Goal: Transaction & Acquisition: Download file/media

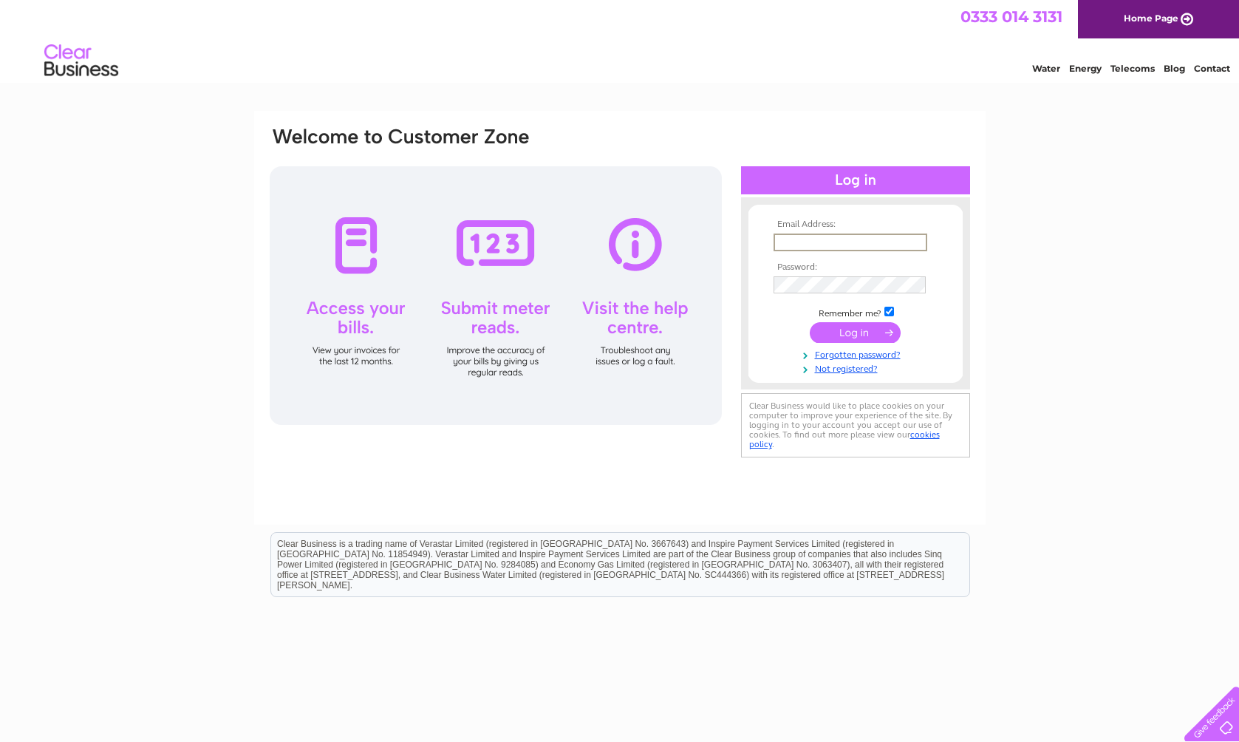
type input "nick@evolutionstudios.co.uk"
click at [855, 331] on input "submit" at bounding box center [854, 332] width 91 height 21
click at [852, 335] on input "submit" at bounding box center [854, 331] width 91 height 21
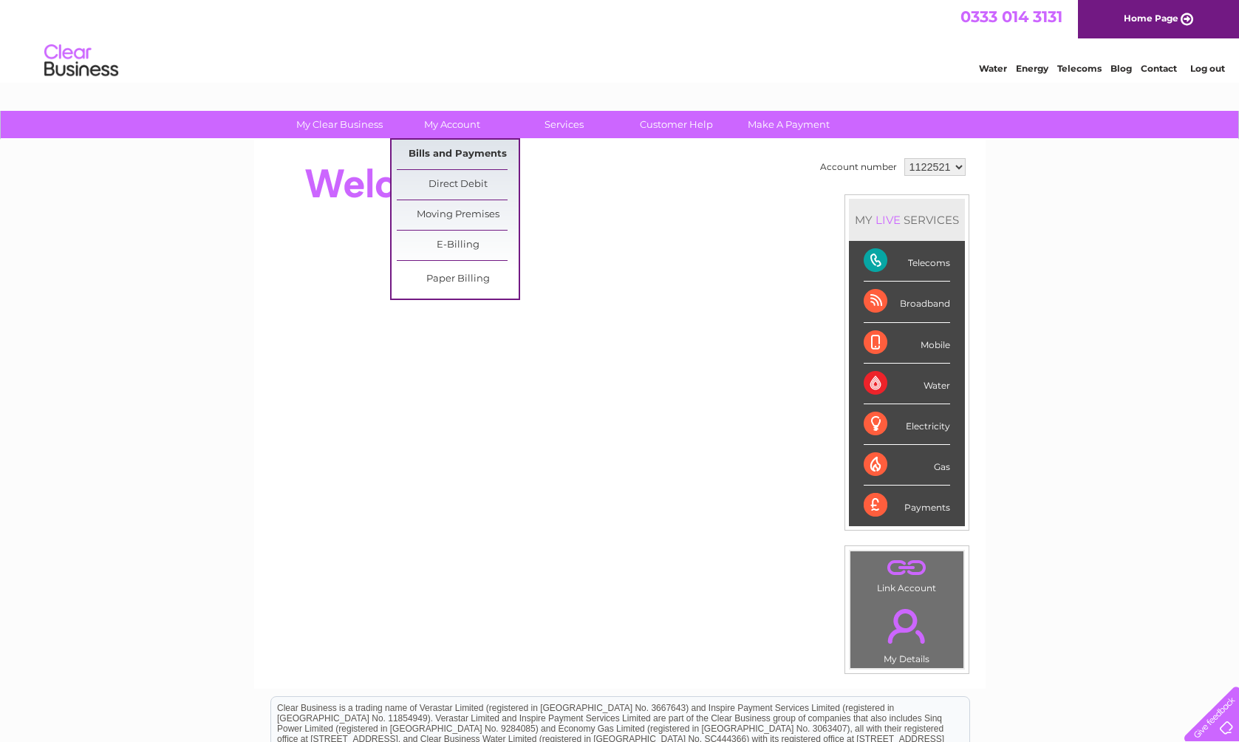
click at [441, 149] on link "Bills and Payments" at bounding box center [458, 155] width 122 height 30
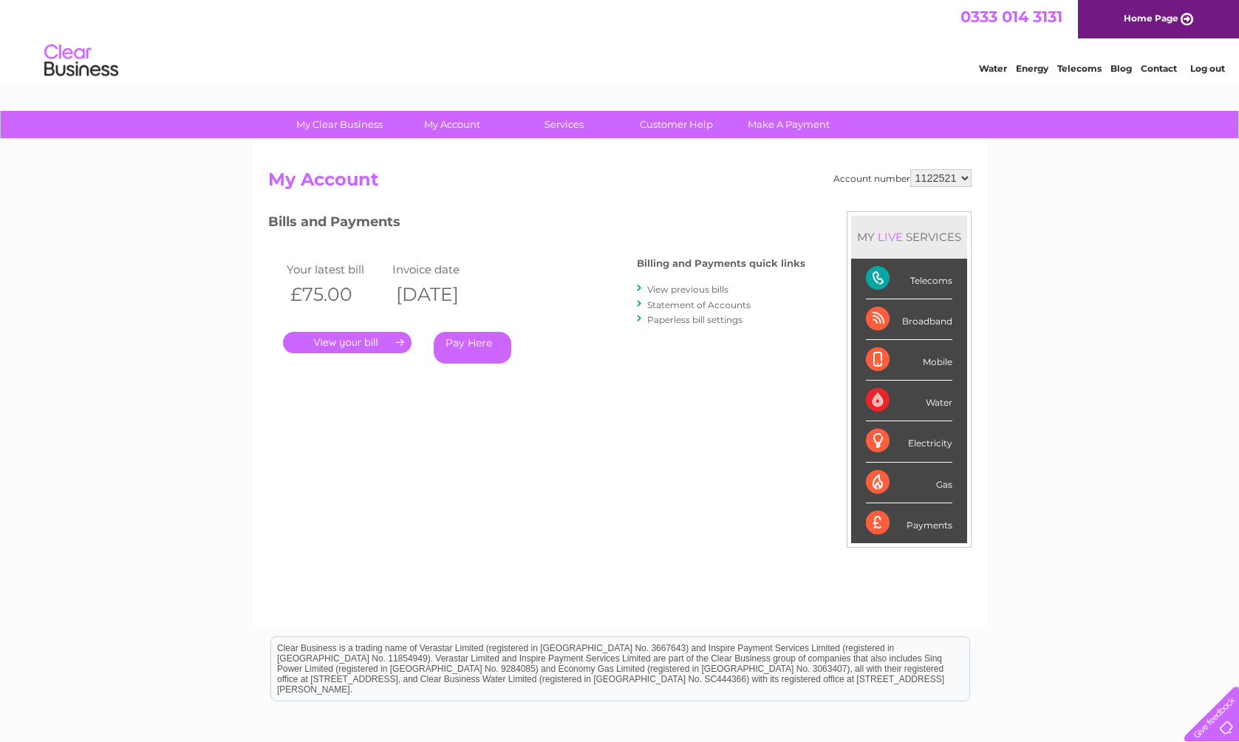
click at [693, 288] on link "View previous bills" at bounding box center [687, 289] width 81 height 11
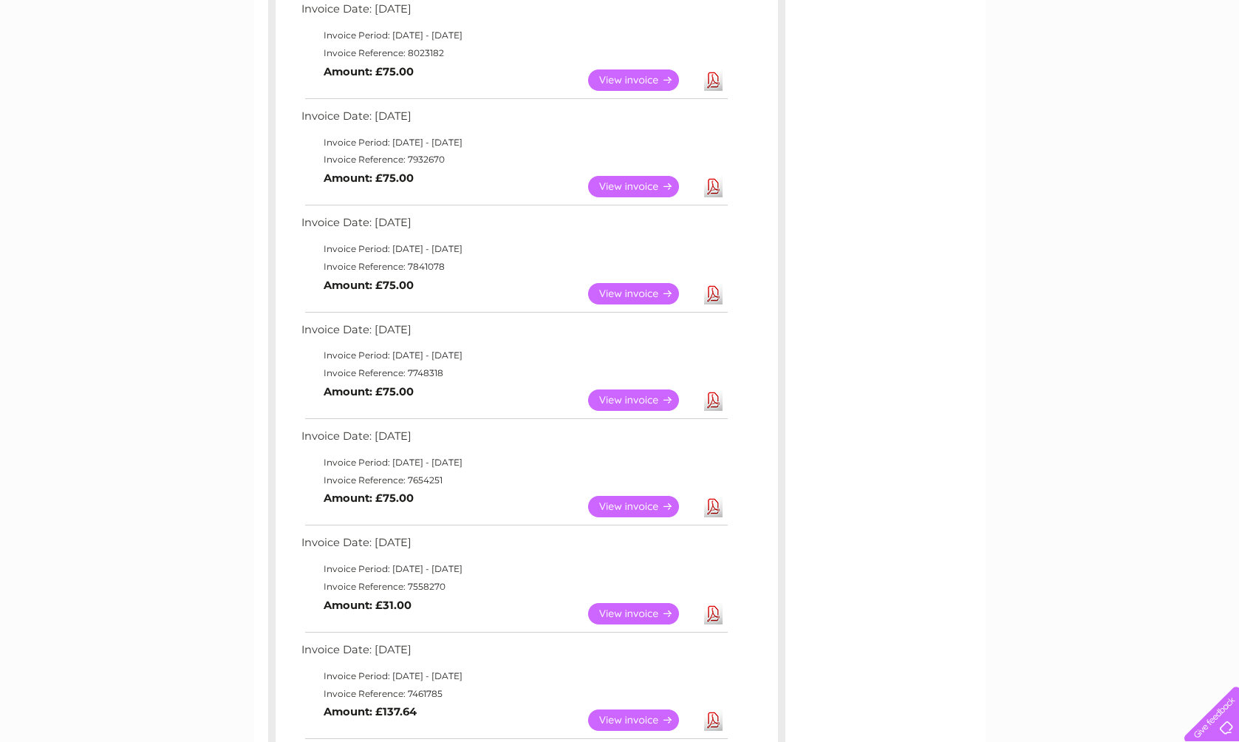
scroll to position [278, 0]
click at [714, 390] on link "Download" at bounding box center [713, 398] width 18 height 21
click at [711, 282] on link "Download" at bounding box center [713, 292] width 18 height 21
click at [711, 182] on link "Download" at bounding box center [713, 185] width 18 height 21
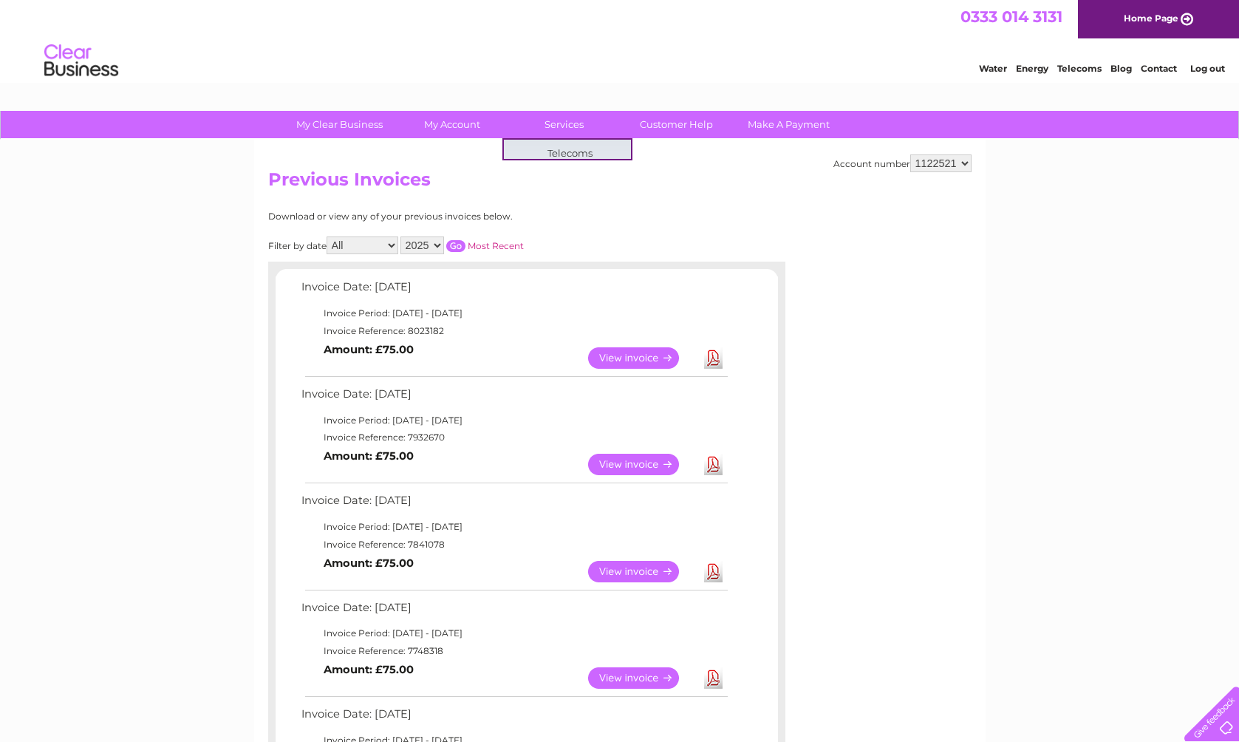
scroll to position [0, 0]
click at [1205, 63] on link "Log out" at bounding box center [1207, 68] width 35 height 11
